Goal: Information Seeking & Learning: Learn about a topic

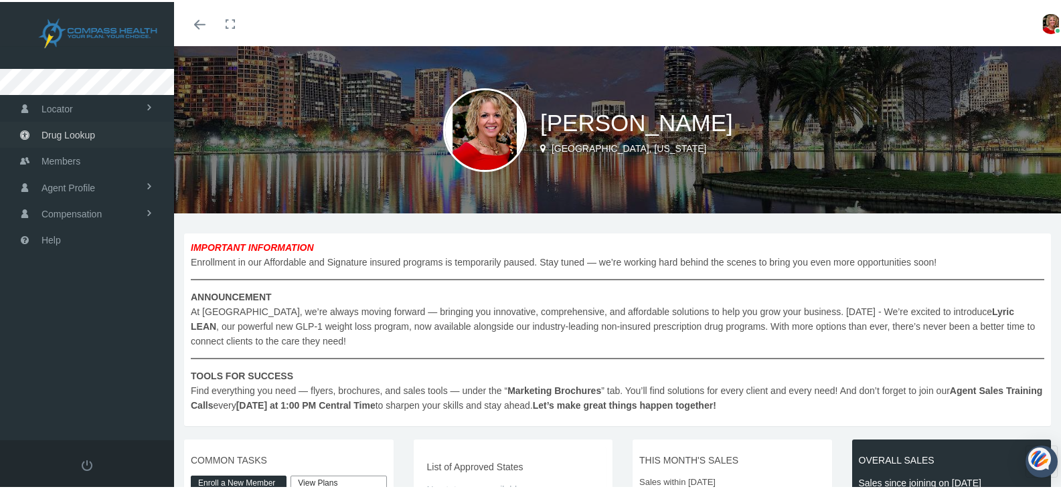
click at [64, 129] on span "Drug Lookup" at bounding box center [69, 133] width 54 height 25
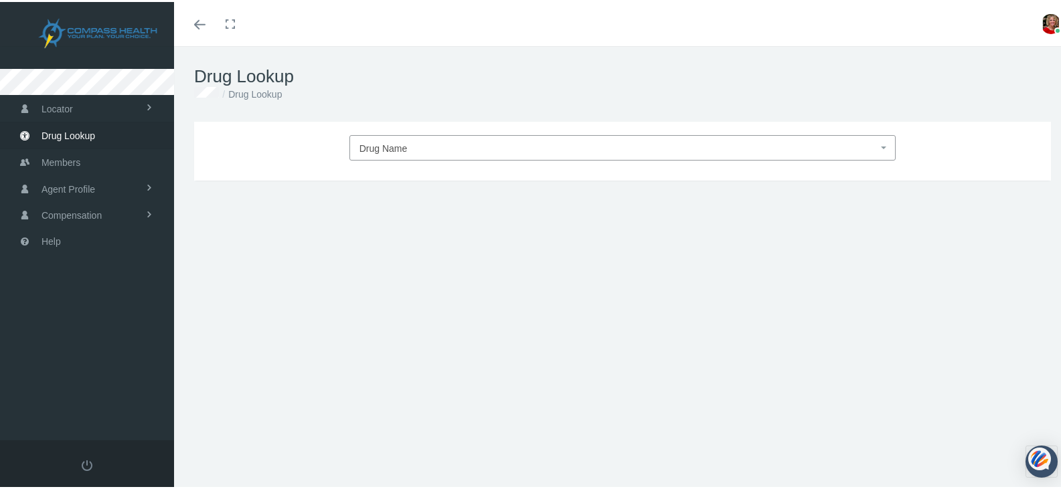
click at [379, 143] on span "Drug Name" at bounding box center [384, 146] width 48 height 11
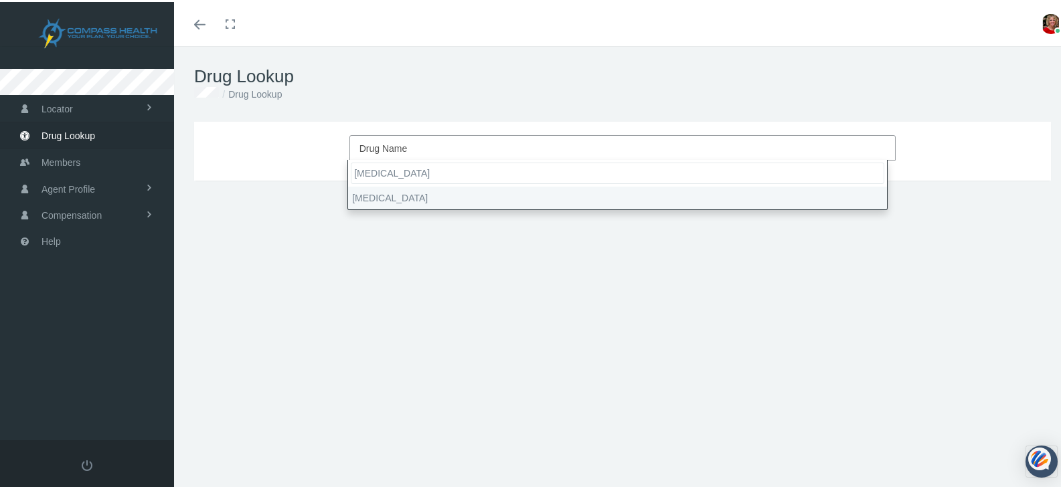
type input "atorvastatin"
select select "Atorvastatin Calcium"
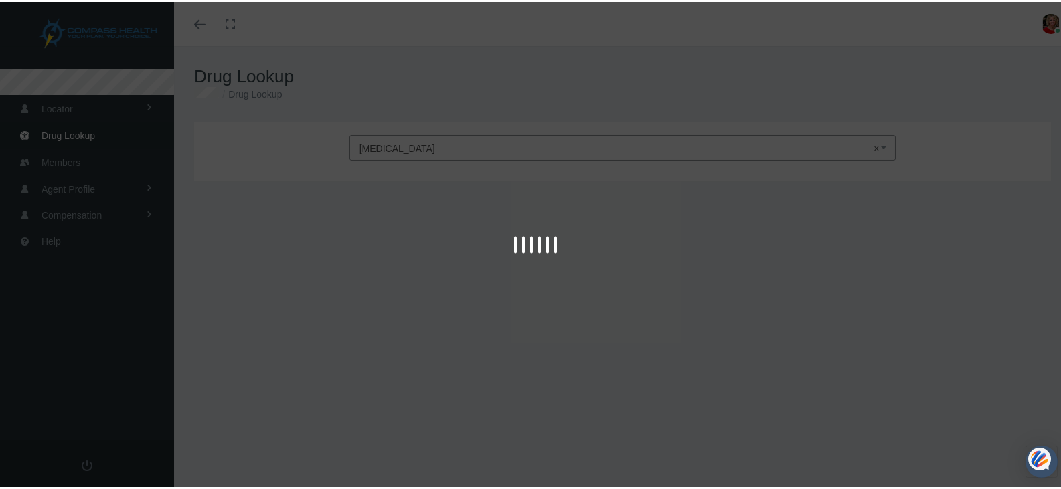
type input "30"
select select "Tablet"
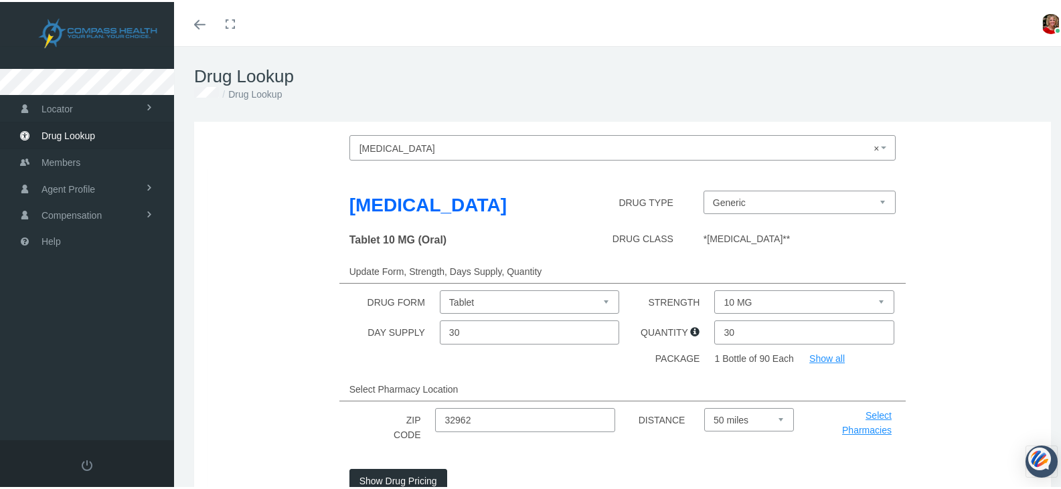
click at [876, 299] on select "10 MG 20 MG 40 MG 80 MG" at bounding box center [803, 300] width 179 height 23
select select "20 MG"
click at [714, 289] on select "10 MG 20 MG 40 MG 80 MG" at bounding box center [803, 300] width 179 height 23
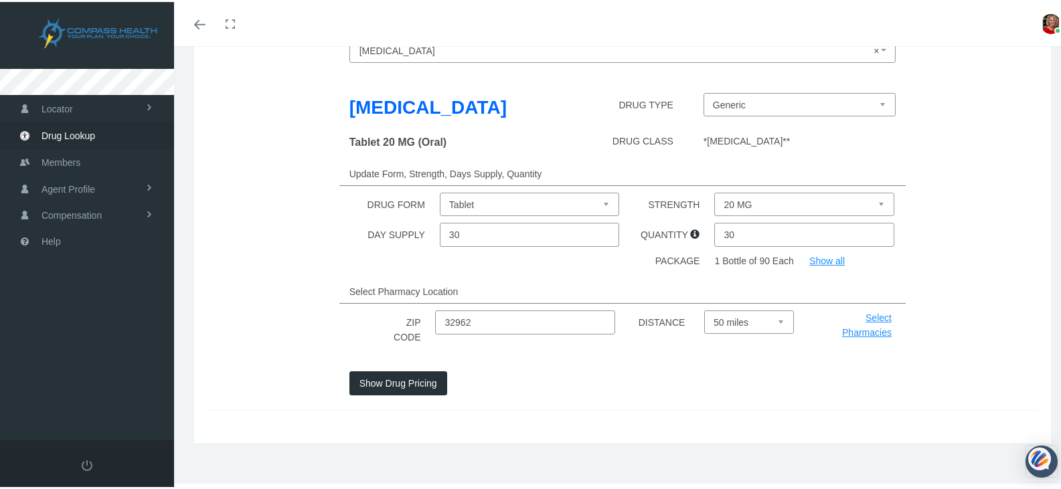
scroll to position [105, 0]
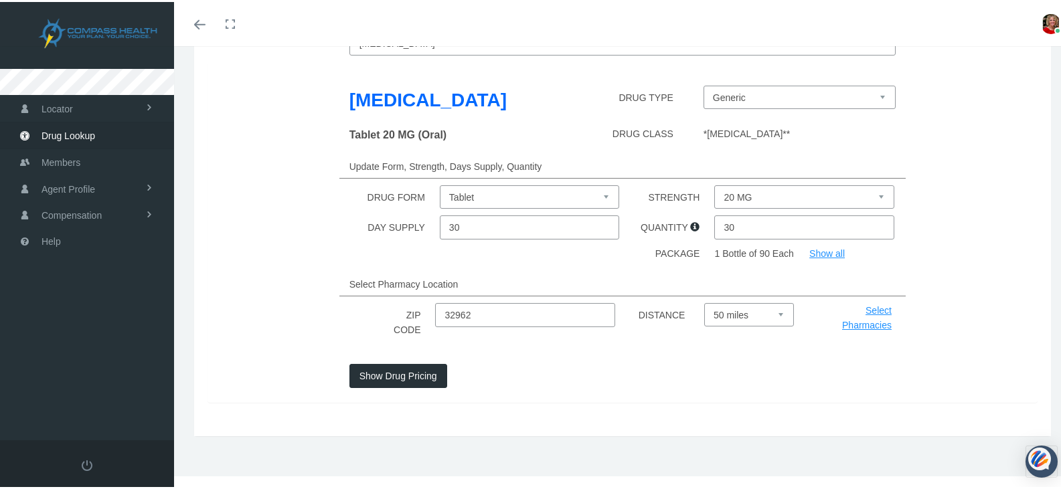
drag, startPoint x: 473, startPoint y: 311, endPoint x: 410, endPoint y: 305, distance: 63.3
click at [410, 305] on div "ZIP CODE 32962 DISTANCE Select 5 miles 10 miles 20 miles 30 miles 40 miles 50 m…" at bounding box center [623, 320] width 850 height 38
type input "33477"
click at [430, 372] on button "Show Drug Pricing" at bounding box center [398, 374] width 98 height 24
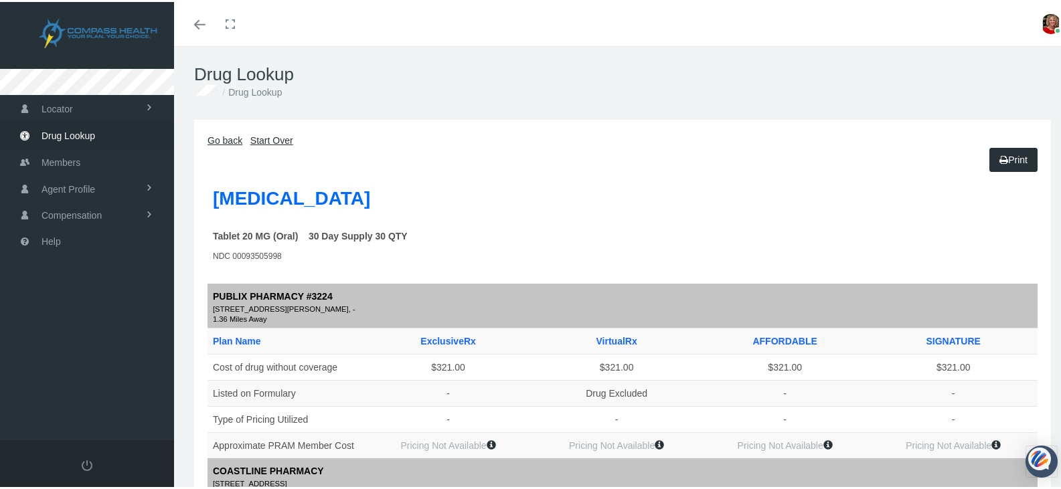
scroll to position [0, 0]
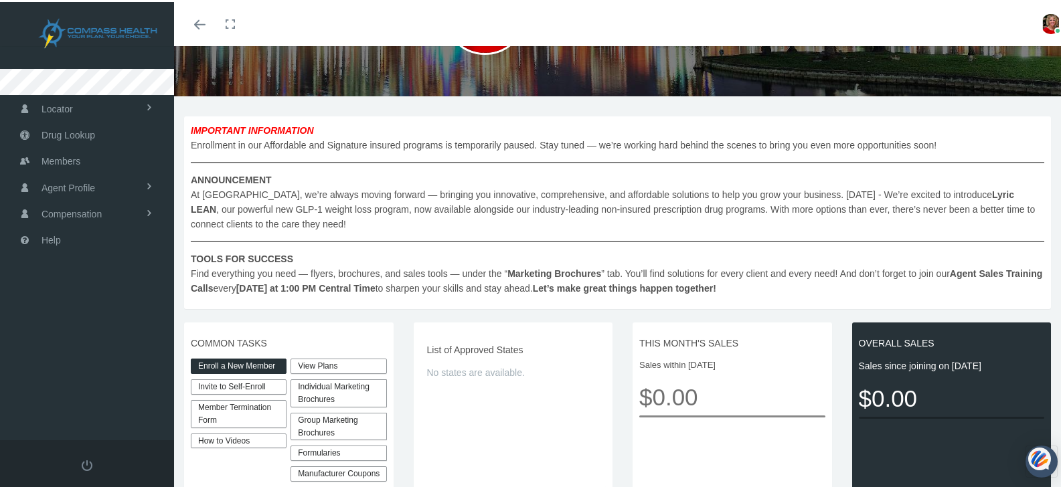
scroll to position [134, 0]
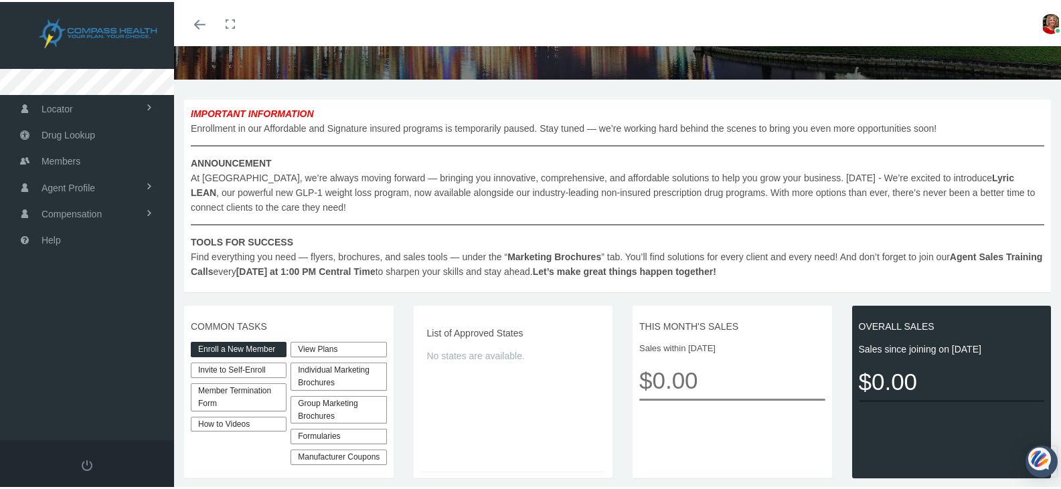
click at [308, 347] on link "View Plans" at bounding box center [339, 347] width 96 height 15
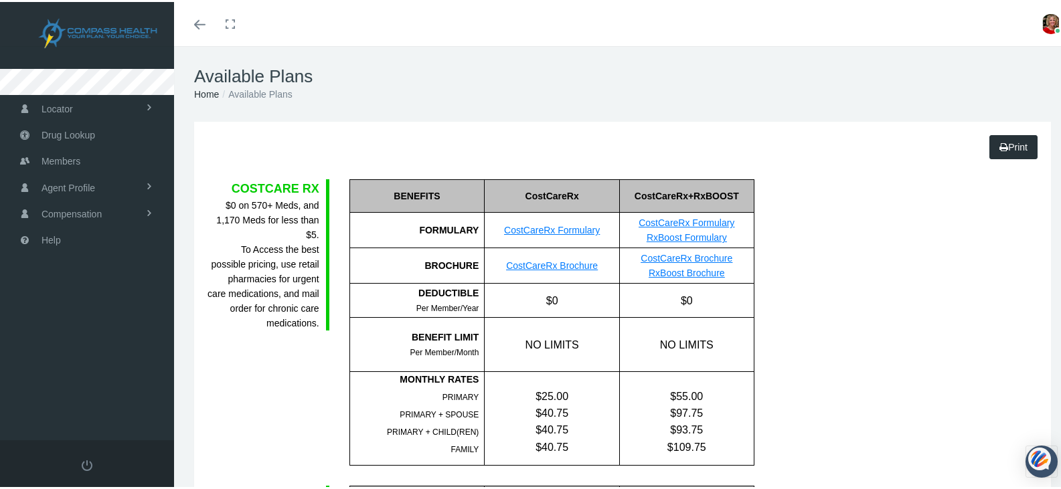
click at [661, 225] on link "CostCareRx Formulary" at bounding box center [687, 221] width 96 height 11
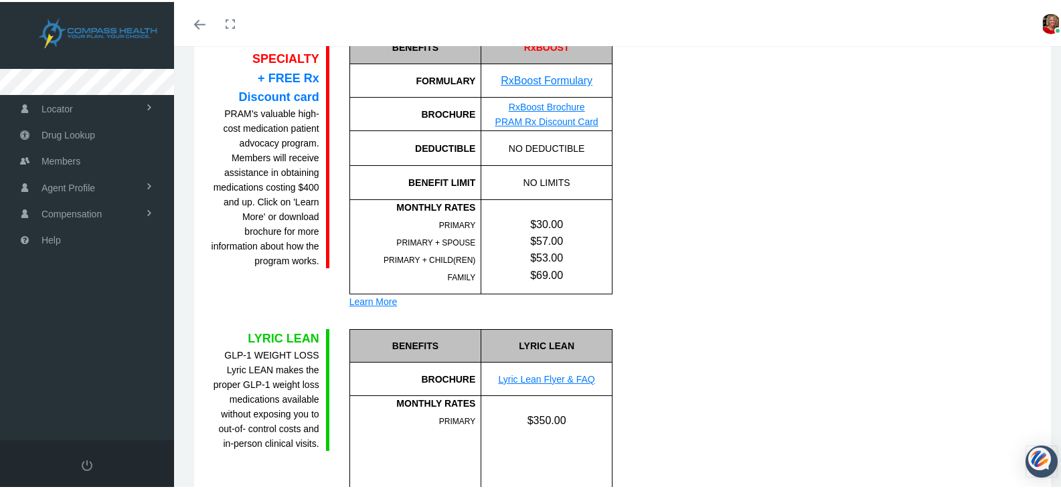
scroll to position [870, 0]
click at [540, 77] on link "RxBoost Formulary" at bounding box center [547, 77] width 92 height 11
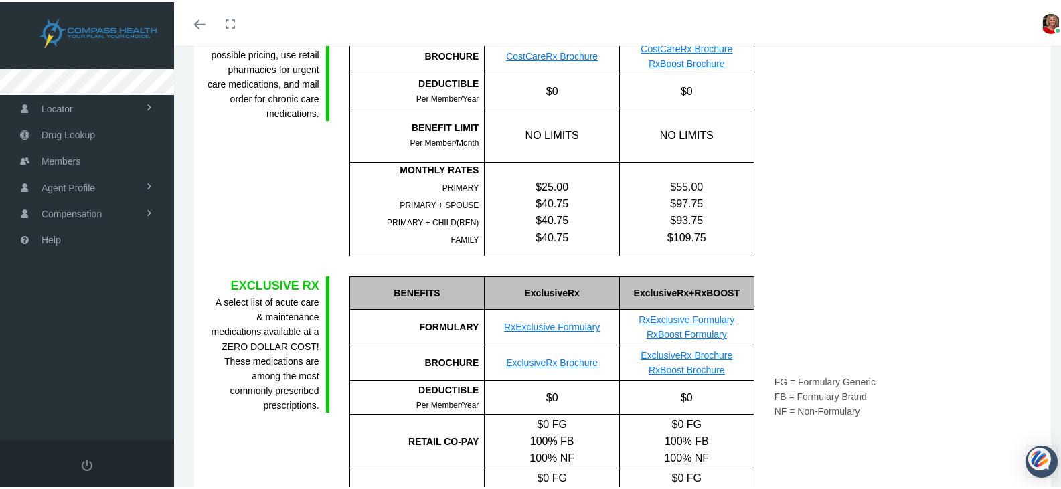
scroll to position [281, 0]
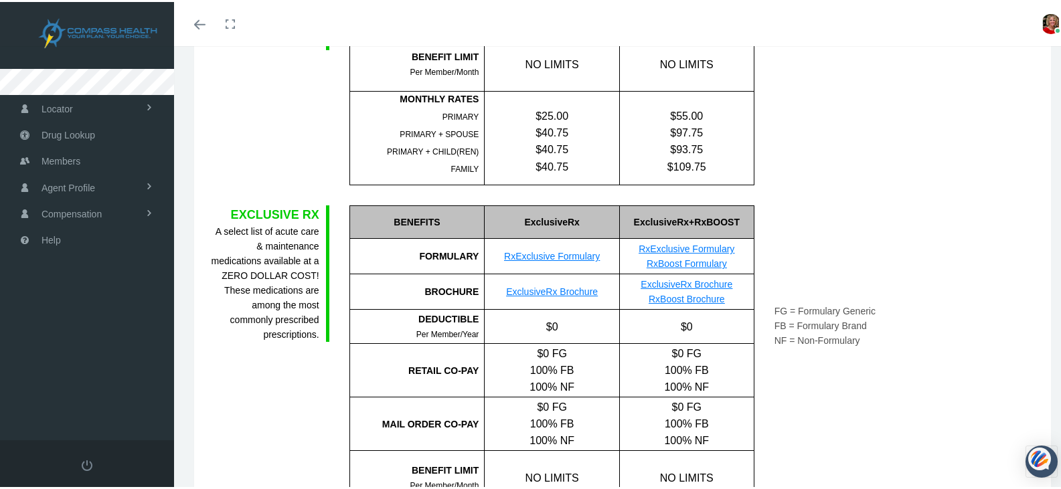
click at [702, 247] on link "RxExclusive Formulary" at bounding box center [687, 247] width 96 height 11
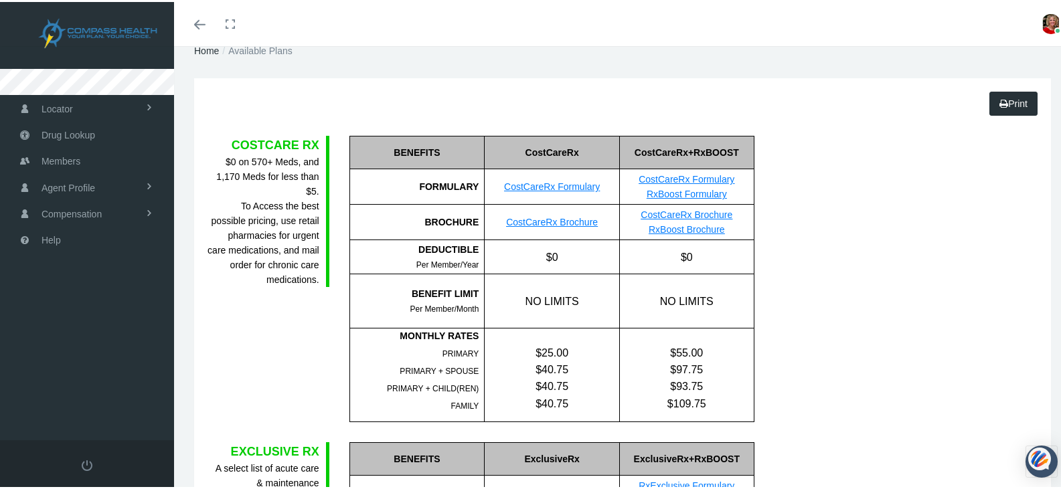
scroll to position [0, 0]
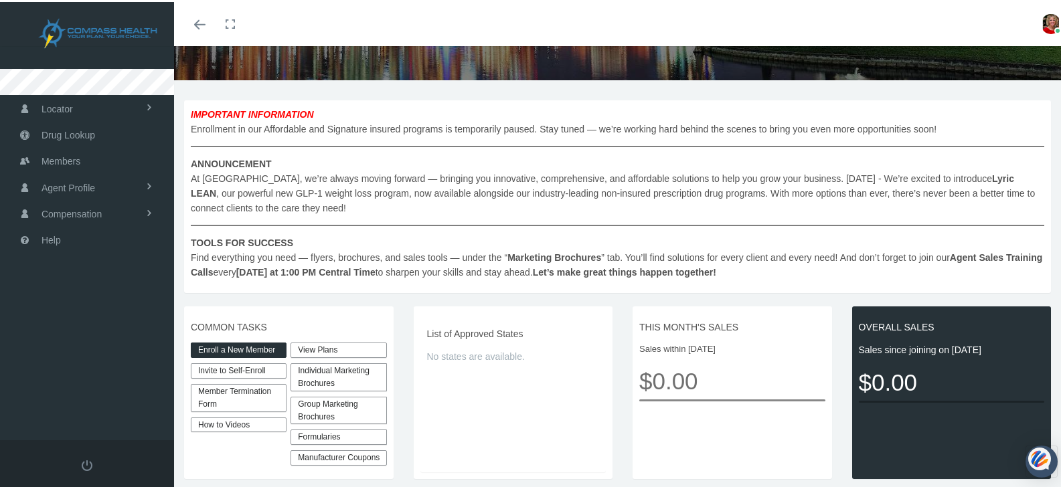
scroll to position [134, 0]
click at [305, 454] on link "Manufacturer Coupons" at bounding box center [339, 455] width 96 height 15
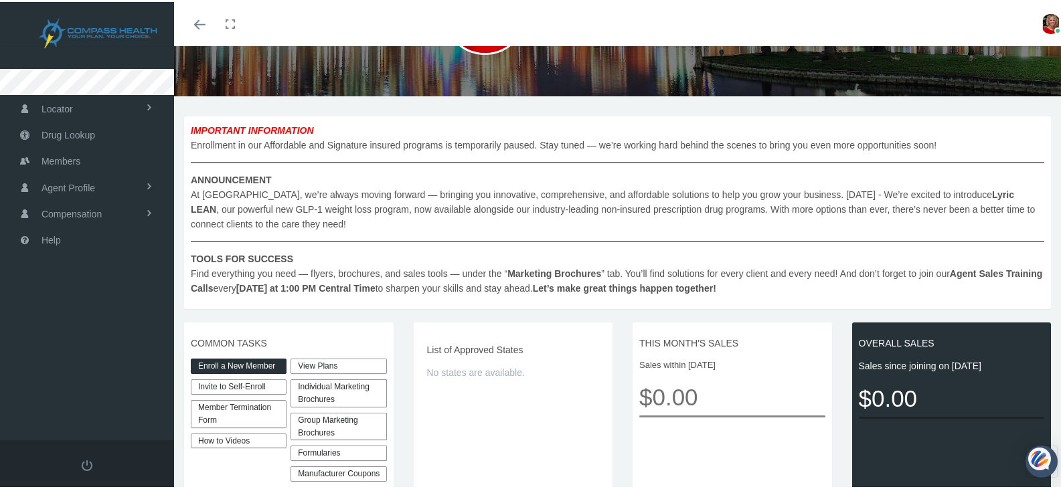
scroll to position [0, 0]
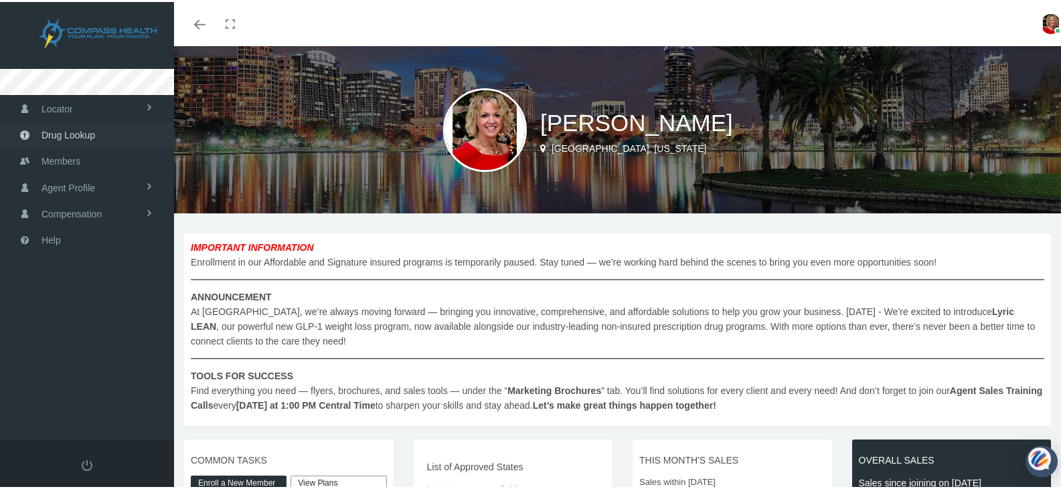
click at [84, 130] on span "Drug Lookup" at bounding box center [69, 133] width 54 height 25
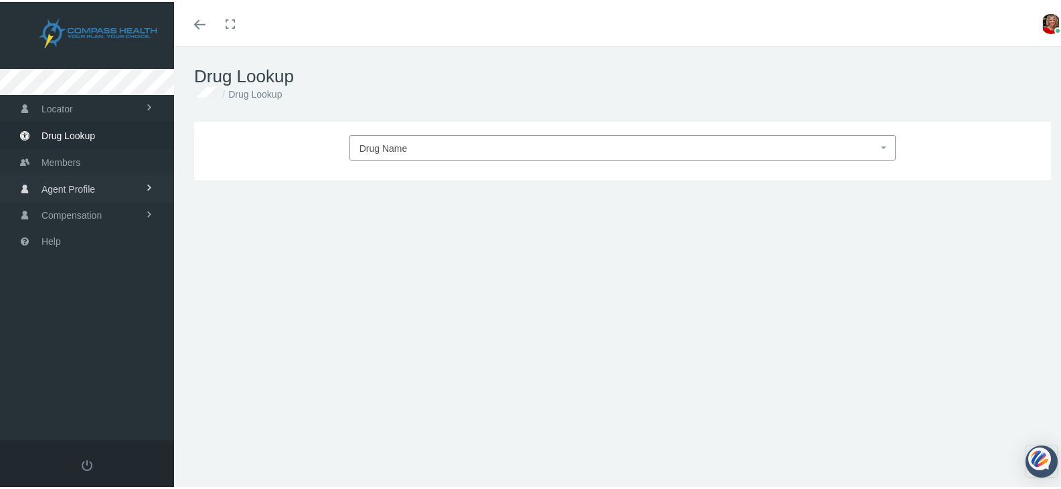
click at [85, 184] on span "Agent Profile" at bounding box center [69, 187] width 54 height 25
click at [41, 214] on span "View" at bounding box center [49, 215] width 20 height 23
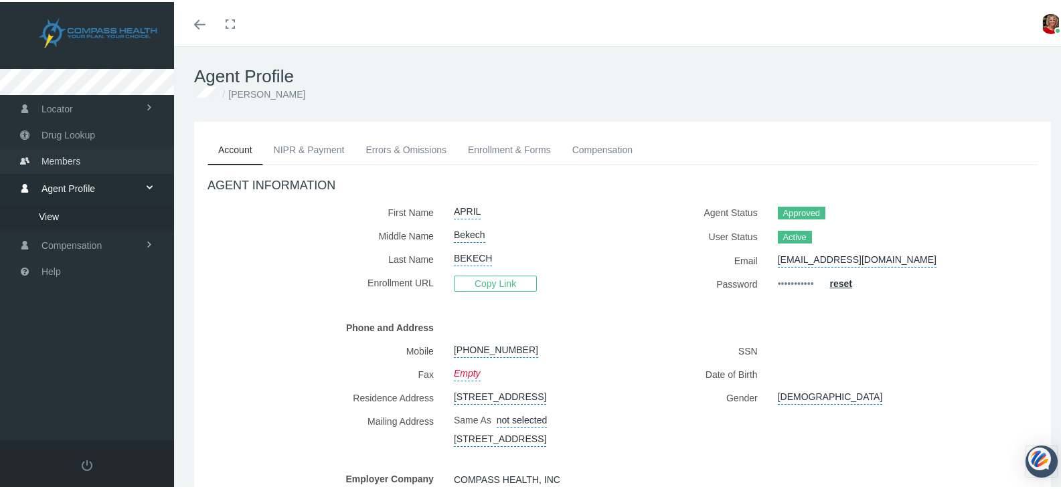
click at [75, 156] on span "Members" at bounding box center [61, 159] width 39 height 25
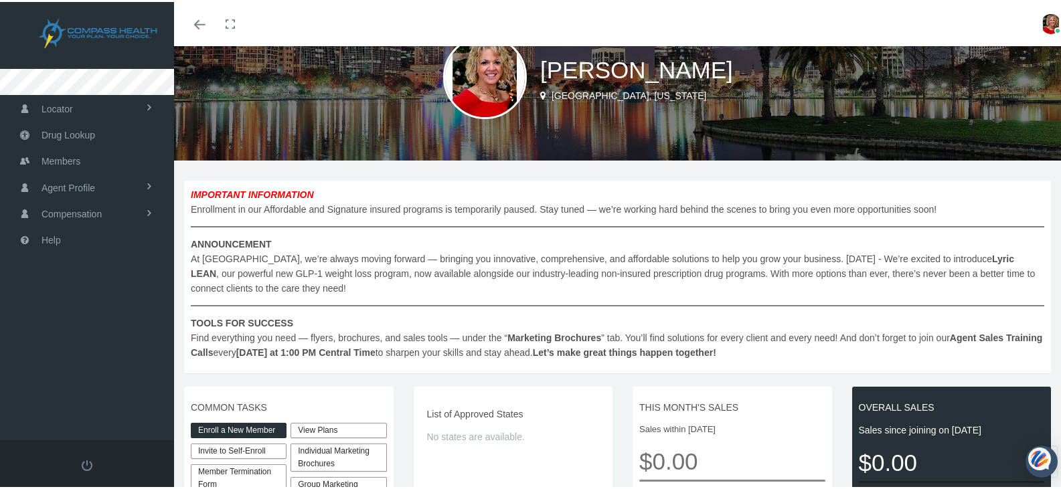
scroll to position [134, 0]
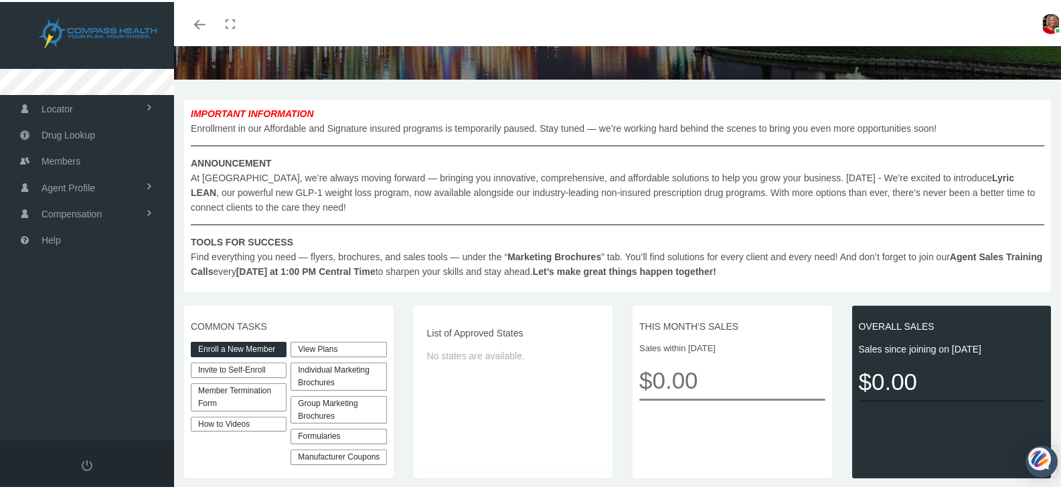
click at [331, 348] on link "View Plans" at bounding box center [339, 347] width 96 height 15
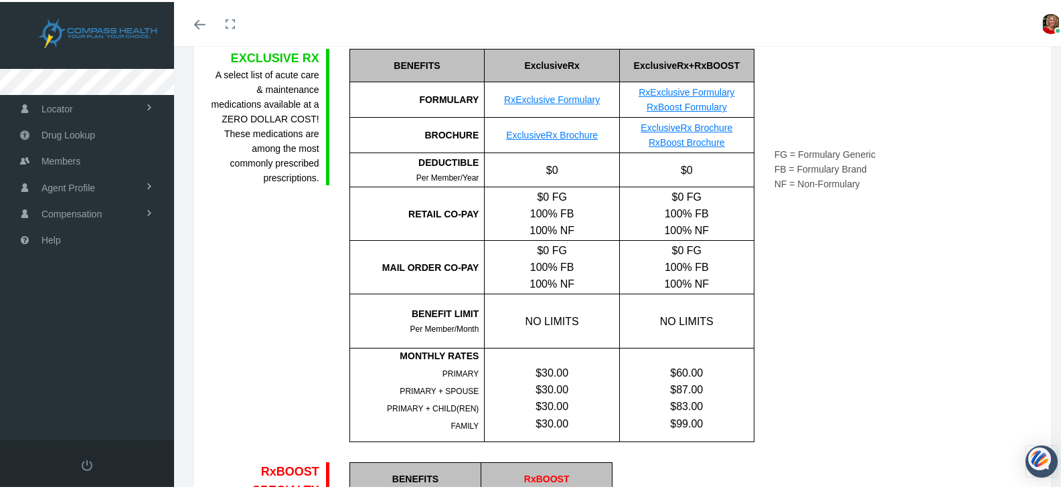
scroll to position [402, 0]
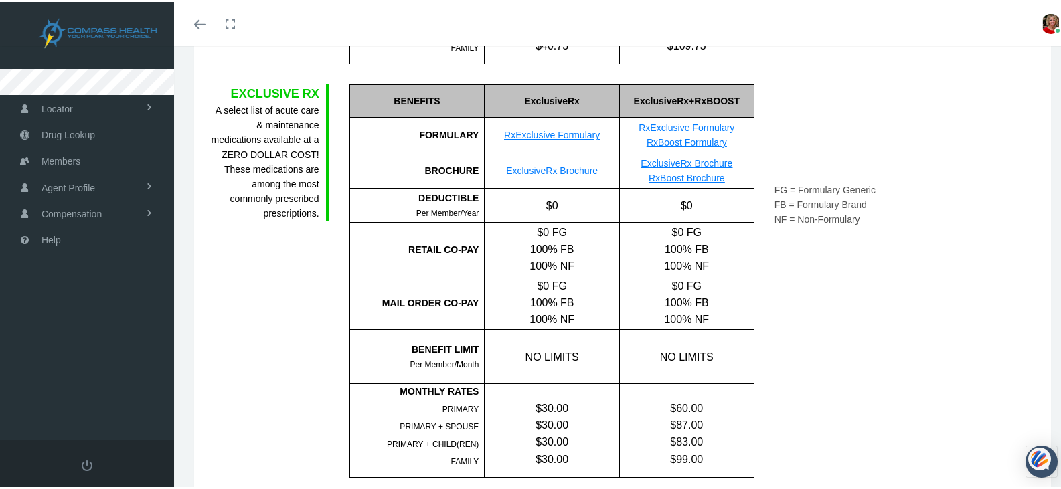
click at [670, 141] on link "RxBoost Formulary" at bounding box center [687, 140] width 80 height 11
click at [678, 123] on link "RxExclusive Formulary" at bounding box center [687, 126] width 96 height 11
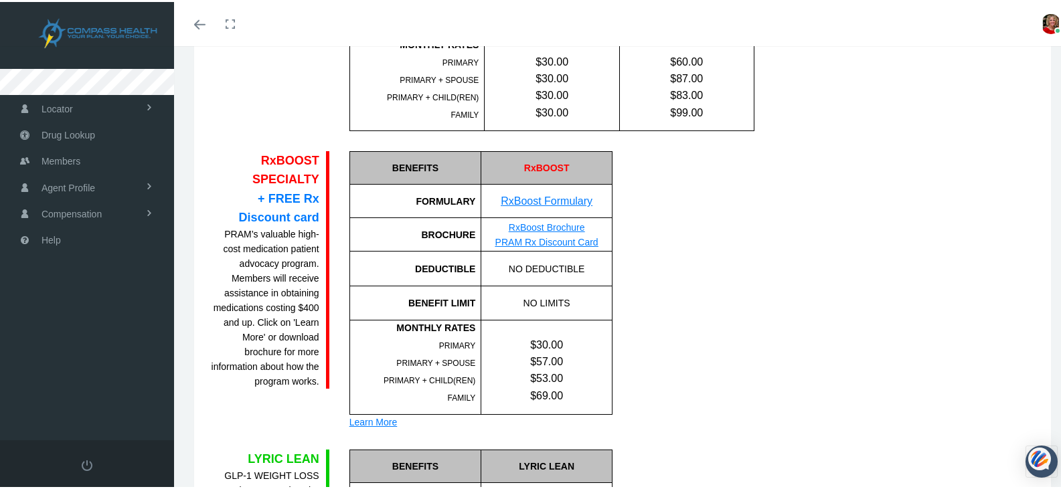
scroll to position [749, 0]
click at [547, 195] on link "RxBoost Formulary" at bounding box center [547, 198] width 92 height 11
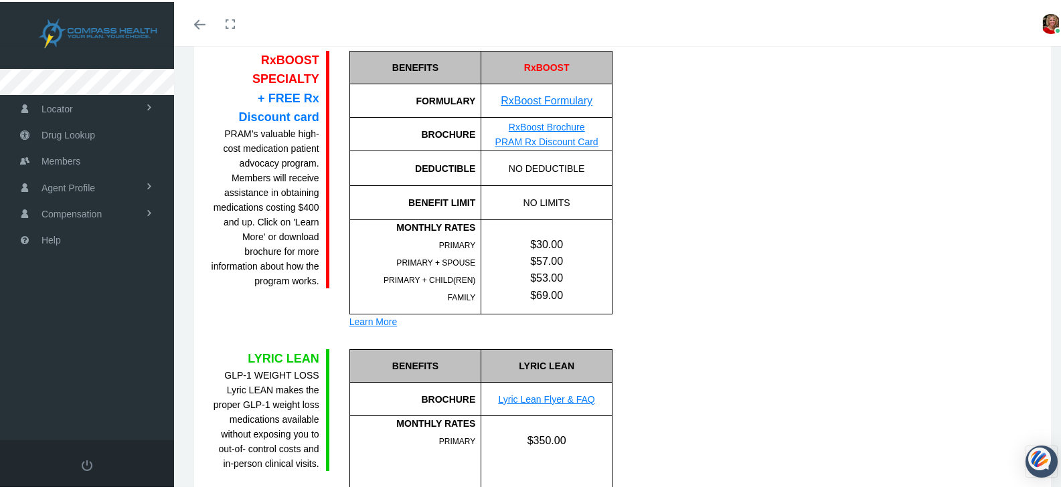
scroll to position [816, 0]
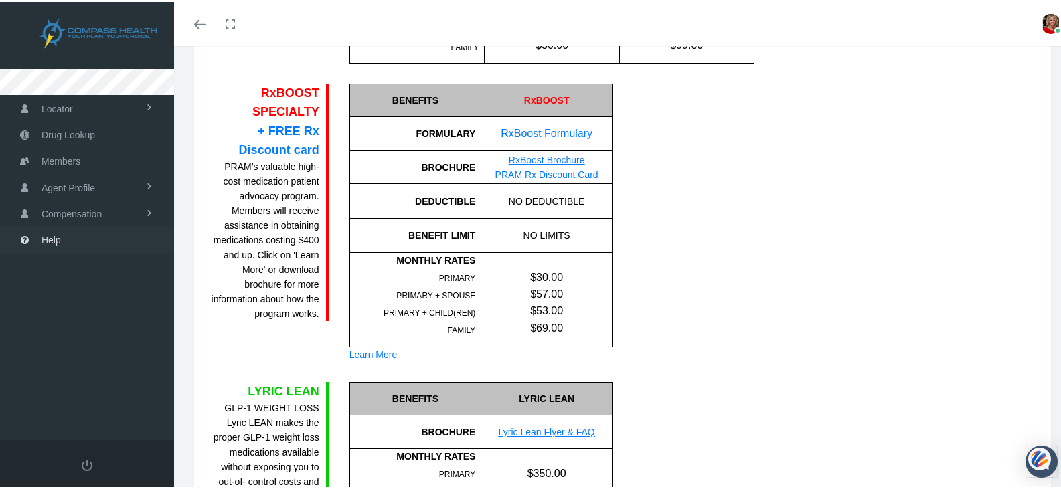
click at [51, 235] on span "Help" at bounding box center [51, 238] width 19 height 25
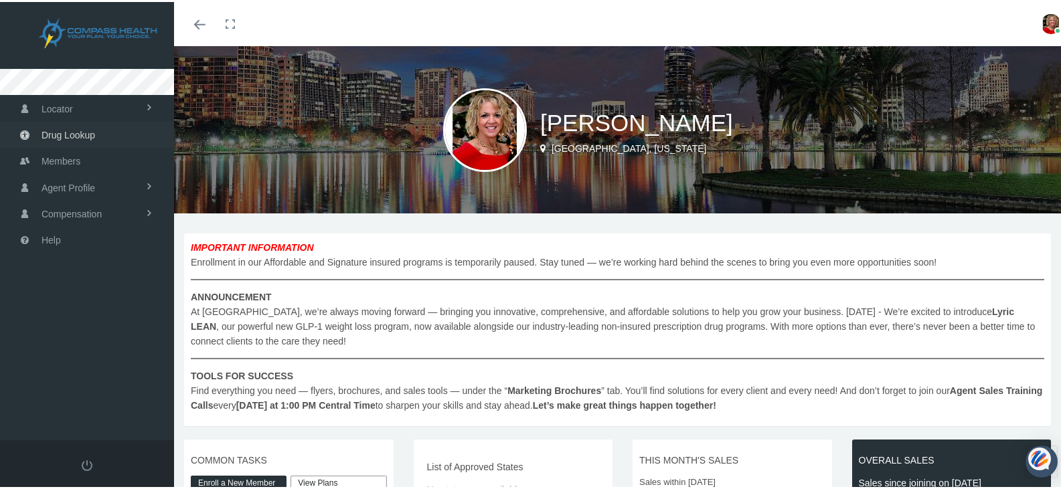
click at [98, 141] on link "Drug Lookup" at bounding box center [87, 133] width 174 height 26
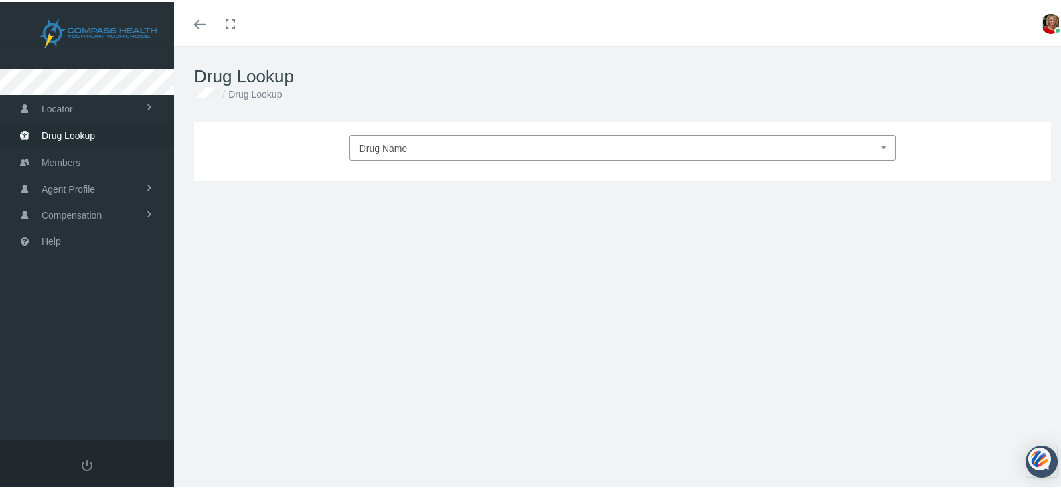
click at [423, 141] on span "Drug Name" at bounding box center [619, 146] width 519 height 17
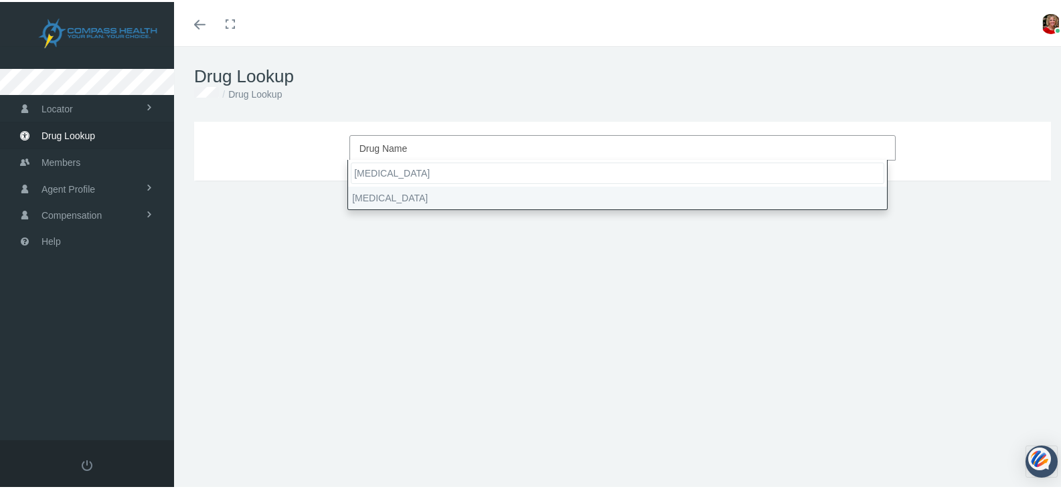
type input "atorvastatin"
select select "Atorvastatin Calcium"
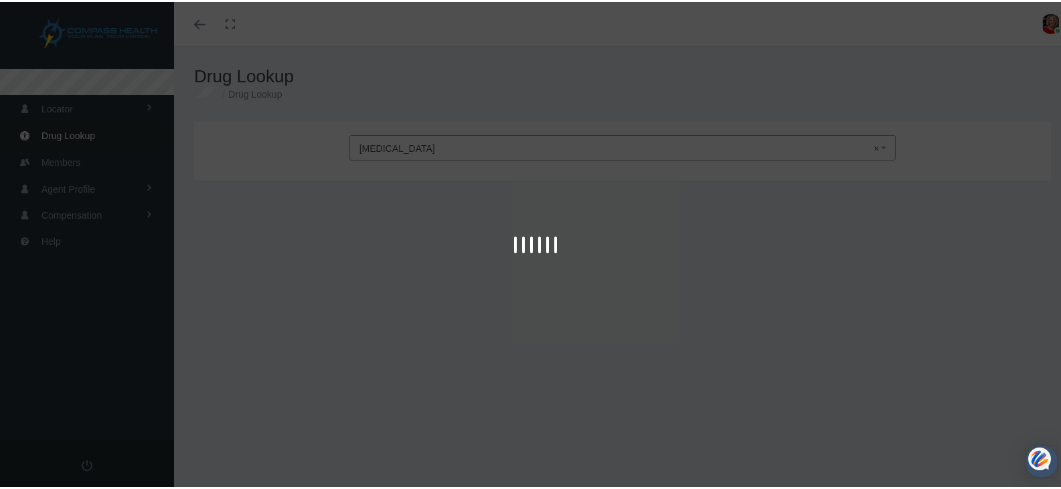
type input "30"
select select "Tablet"
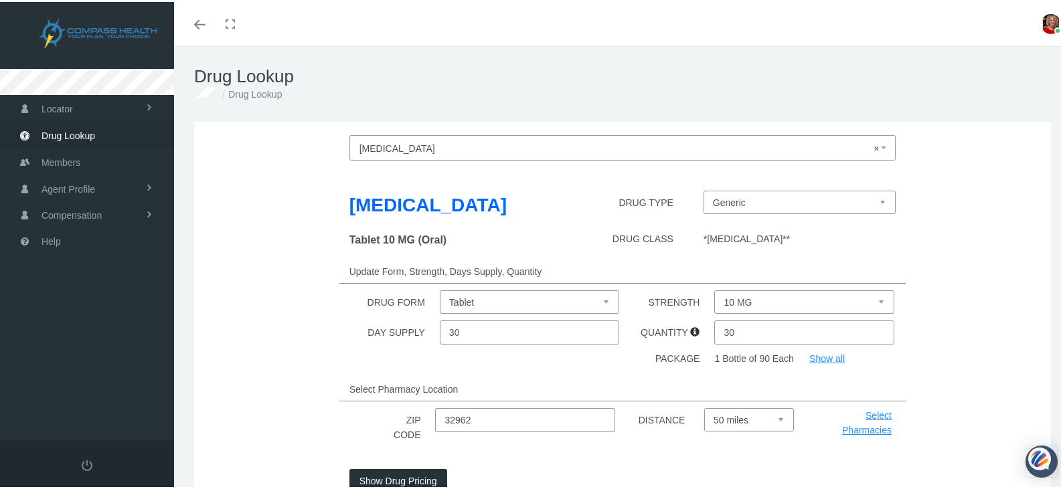
click at [864, 300] on select "10 MG 20 MG 40 MG 80 MG" at bounding box center [803, 300] width 179 height 23
select select "20 MG"
click at [714, 289] on select "10 MG 20 MG 40 MG 80 MG" at bounding box center [803, 300] width 179 height 23
drag, startPoint x: 477, startPoint y: 422, endPoint x: 429, endPoint y: 412, distance: 49.2
click at [429, 412] on div "ZIP CODE 32962 DISTANCE Select 5 miles 10 miles 20 miles 30 miles 40 miles 50 m…" at bounding box center [623, 425] width 850 height 38
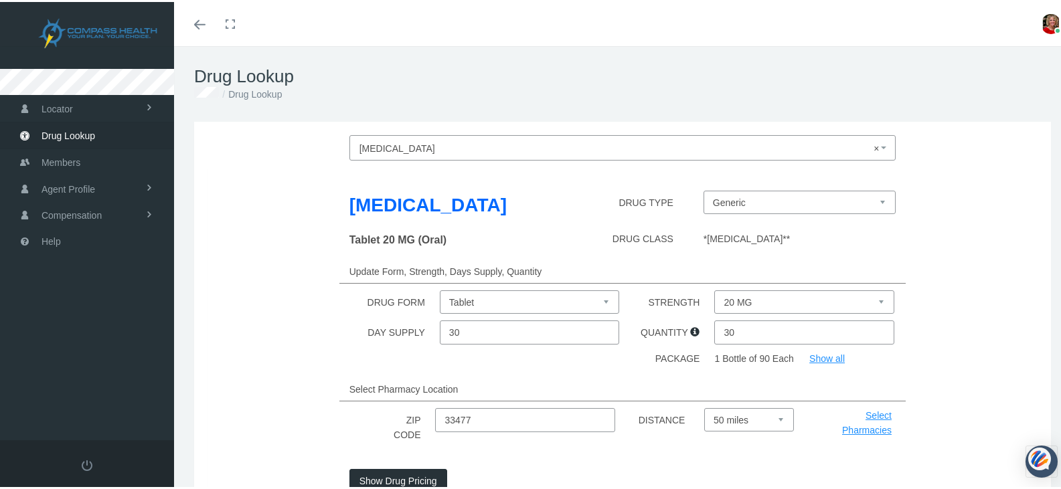
type input "33477"
click at [398, 476] on button "Show Drug Pricing" at bounding box center [398, 479] width 98 height 24
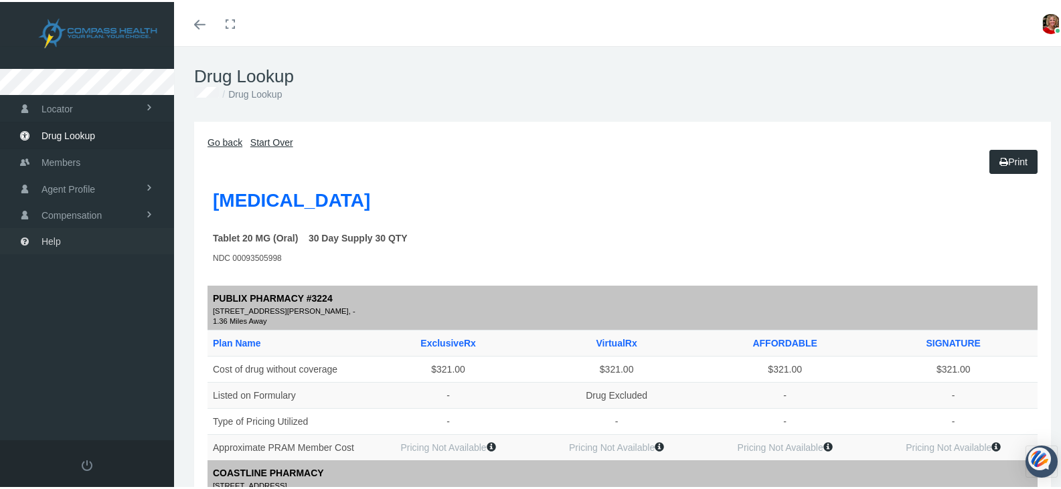
click at [57, 239] on span "Help" at bounding box center [51, 239] width 19 height 25
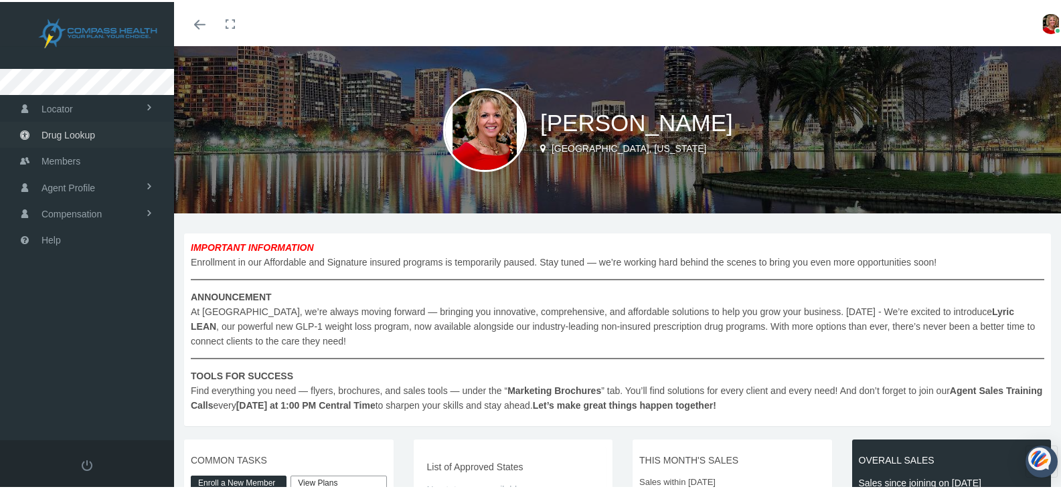
click at [115, 139] on link "Drug Lookup" at bounding box center [87, 133] width 174 height 26
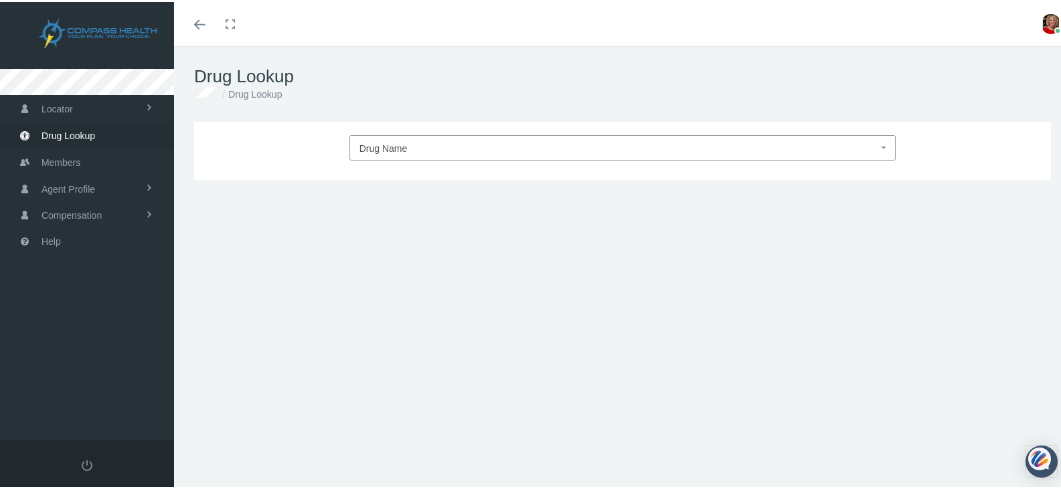
click at [376, 151] on span "Drug Name" at bounding box center [384, 146] width 48 height 11
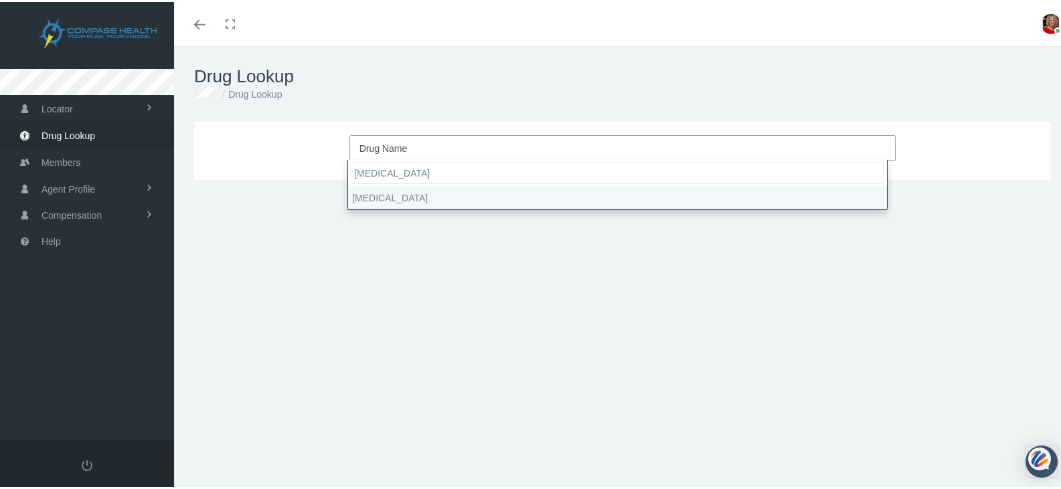
type input "atorvastatin"
select select "Atorvastatin Calcium"
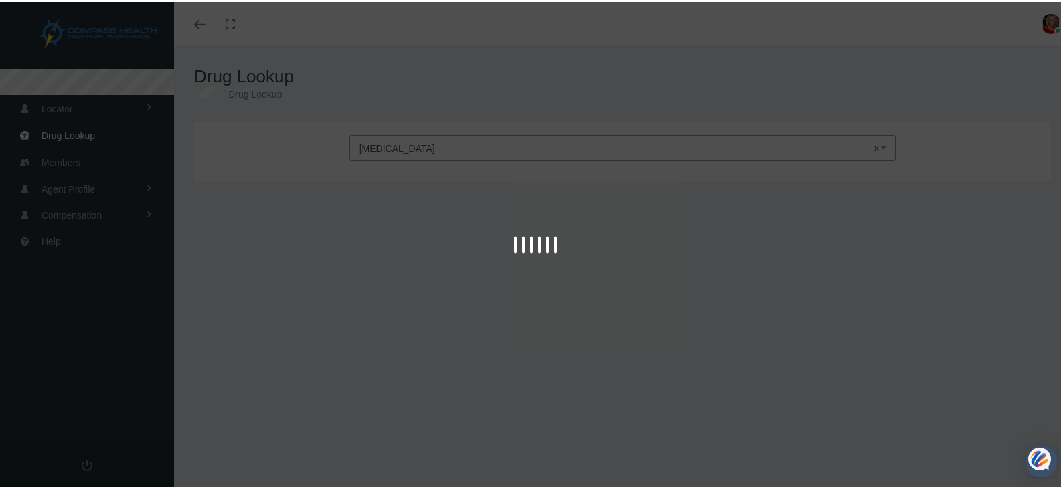
type input "30"
select select "Tablet"
select select "10 MG"
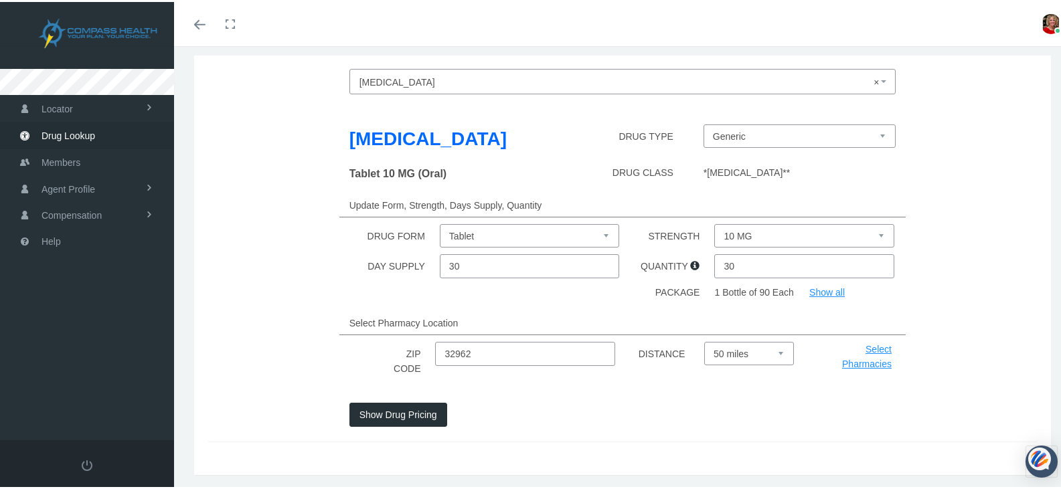
scroll to position [67, 0]
drag, startPoint x: 487, startPoint y: 355, endPoint x: 420, endPoint y: 344, distance: 67.8
click at [420, 344] on div "ZIP CODE 32962 DISTANCE Select 5 miles 10 miles 20 miles 30 miles 40 miles 50 m…" at bounding box center [623, 358] width 850 height 38
type input "33477"
drag, startPoint x: 390, startPoint y: 410, endPoint x: 842, endPoint y: 401, distance: 452.0
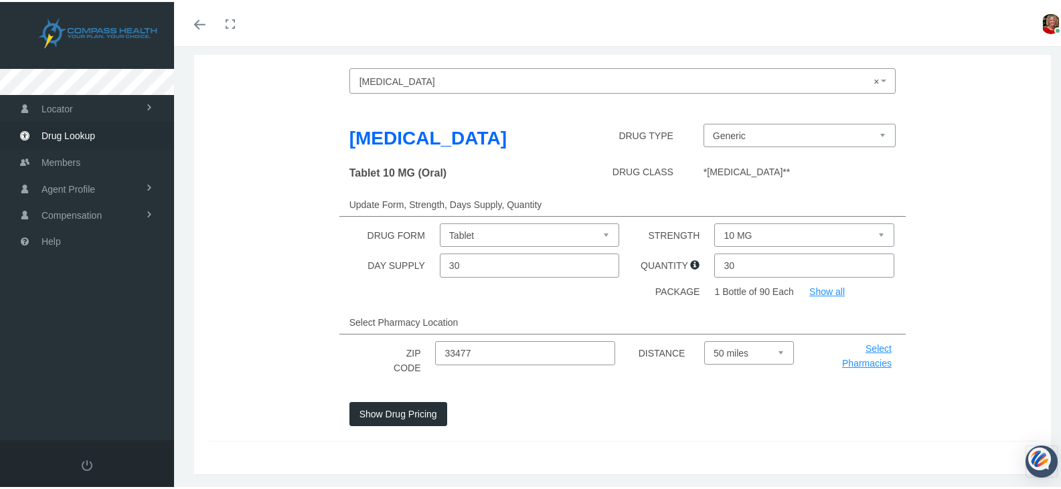
click at [842, 404] on div "Show Drug Pricing" at bounding box center [623, 419] width 850 height 39
click at [876, 229] on select "10 MG 20 MG 40 MG 80 MG" at bounding box center [803, 233] width 179 height 23
select select "20 MG"
click at [714, 222] on select "10 MG 20 MG 40 MG 80 MG" at bounding box center [803, 233] width 179 height 23
click at [409, 418] on button "Show Drug Pricing" at bounding box center [398, 412] width 98 height 24
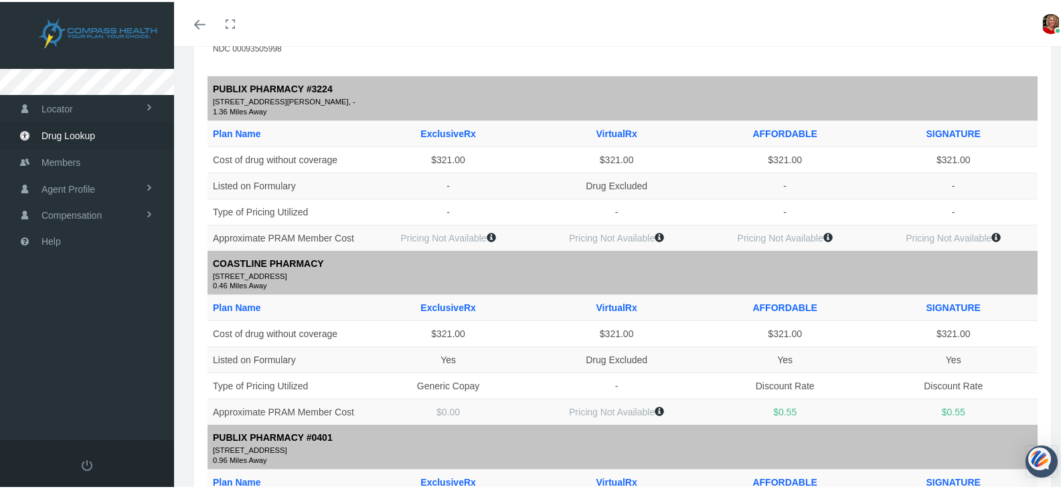
scroll to position [174, 0]
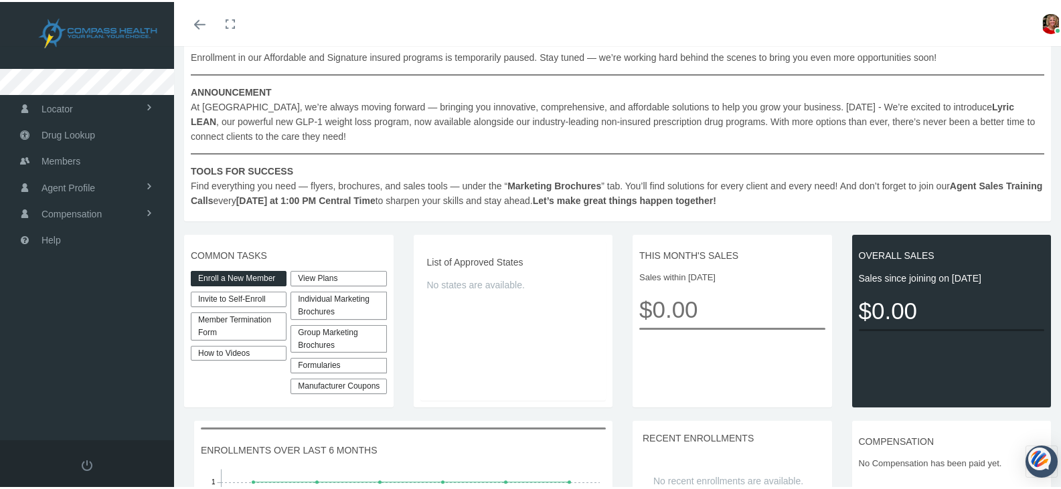
scroll to position [169, 0]
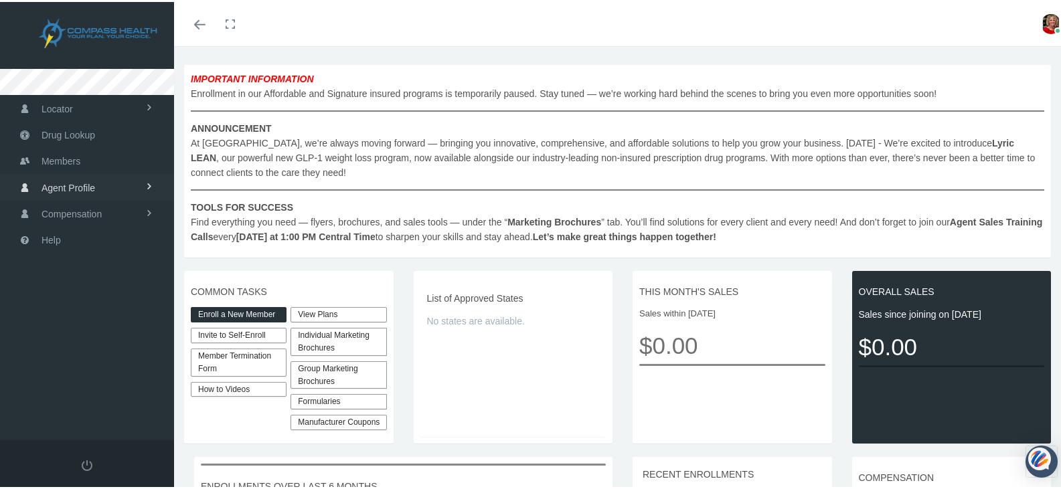
click at [80, 189] on span "Agent Profile" at bounding box center [69, 185] width 54 height 25
click at [46, 213] on span "View" at bounding box center [49, 214] width 20 height 23
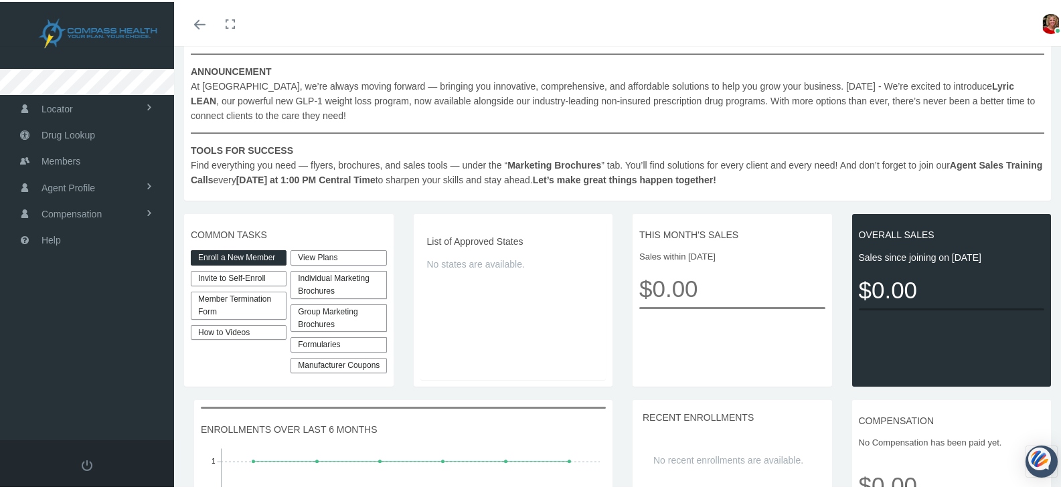
scroll to position [231, 0]
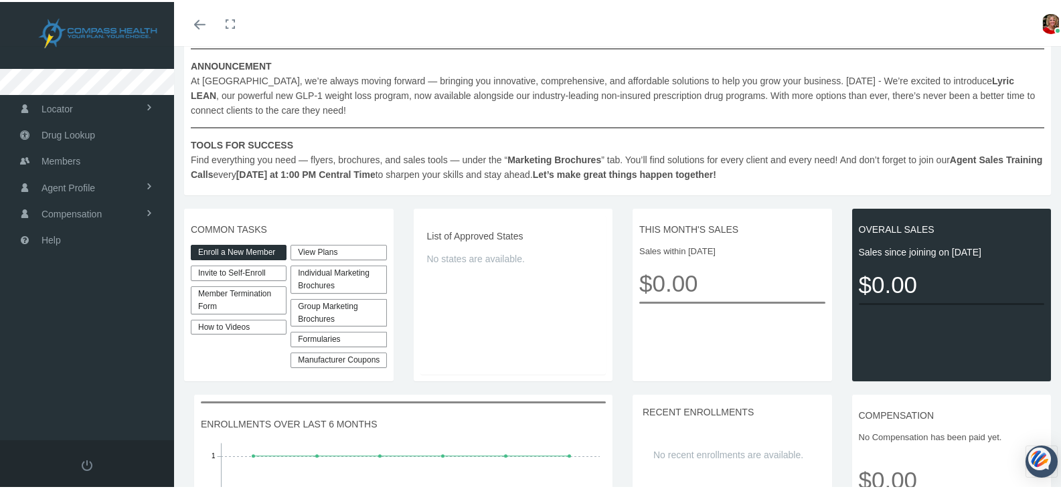
click at [327, 251] on link "View Plans" at bounding box center [339, 250] width 96 height 15
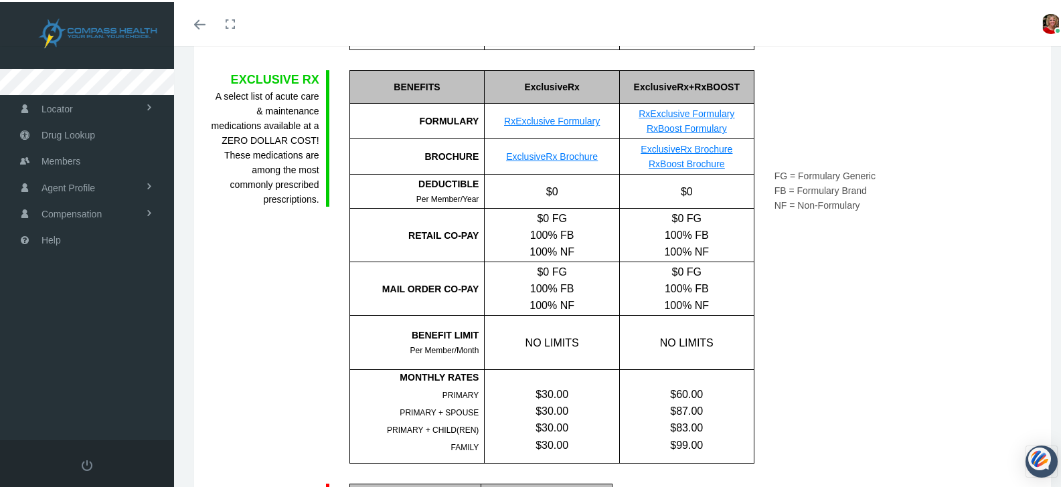
scroll to position [406, 0]
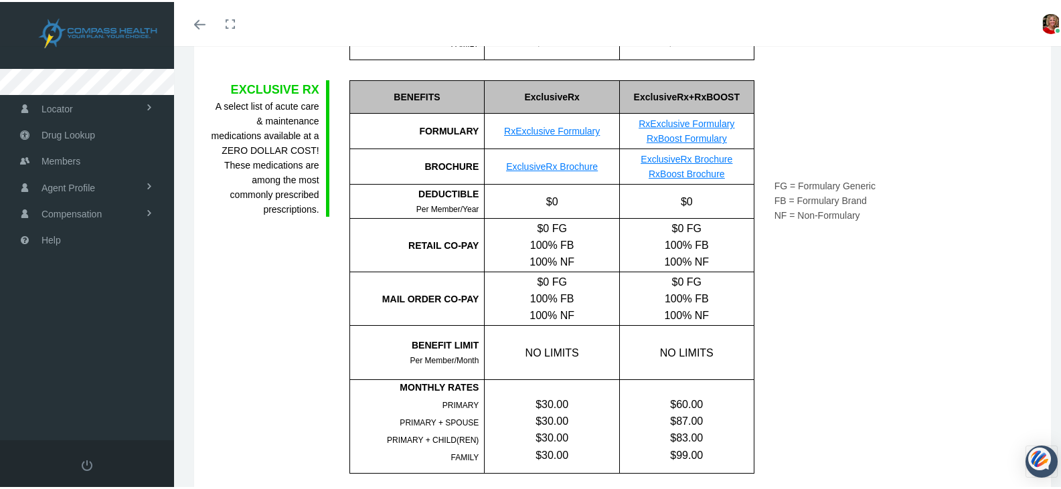
click at [699, 160] on link "ExclusiveRx Brochure" at bounding box center [687, 157] width 92 height 11
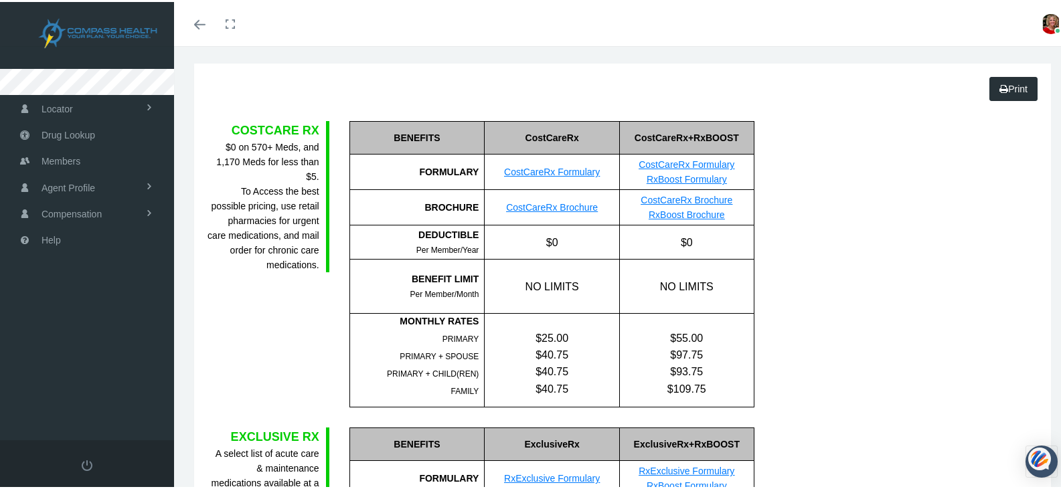
scroll to position [0, 0]
